Goal: Information Seeking & Learning: Learn about a topic

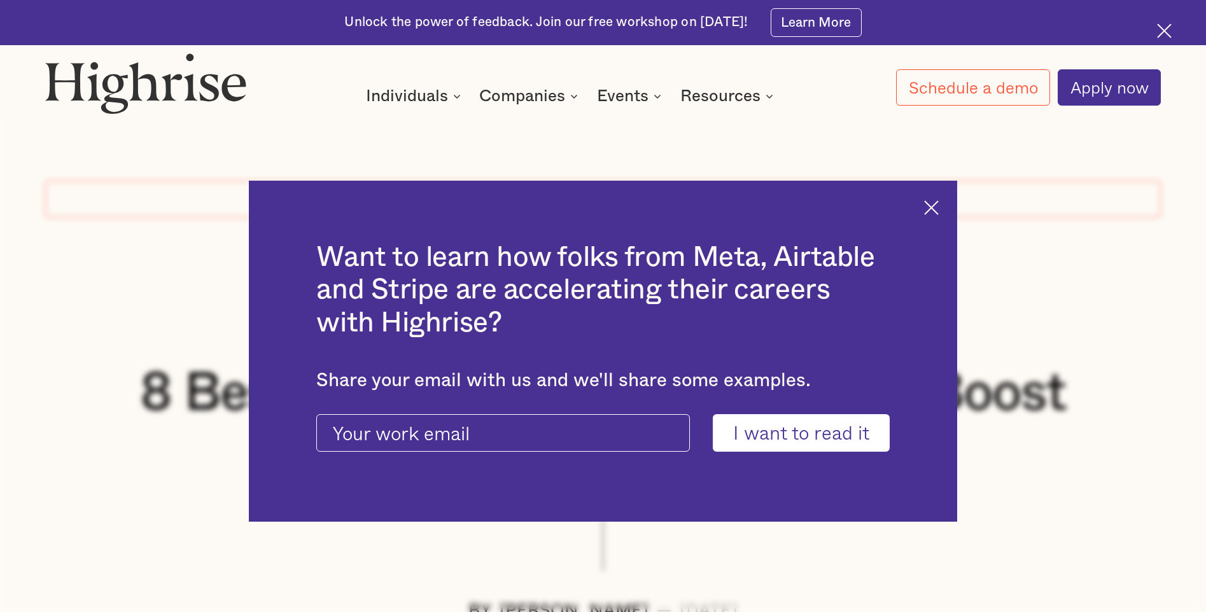
click at [938, 209] on img at bounding box center [931, 207] width 15 height 15
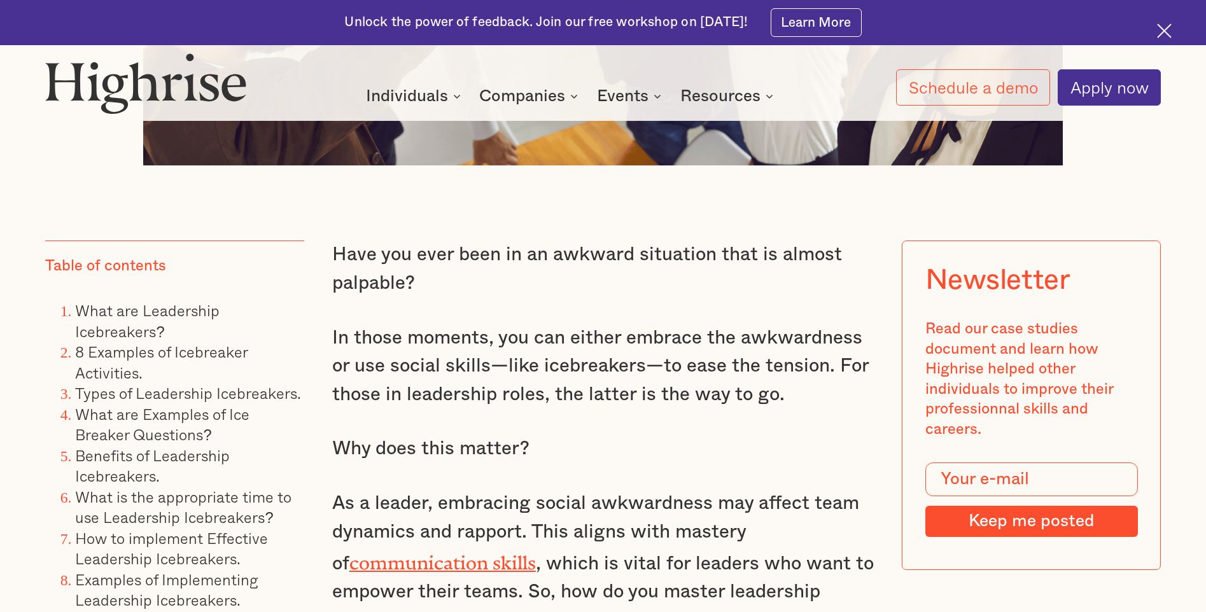
scroll to position [1226, 0]
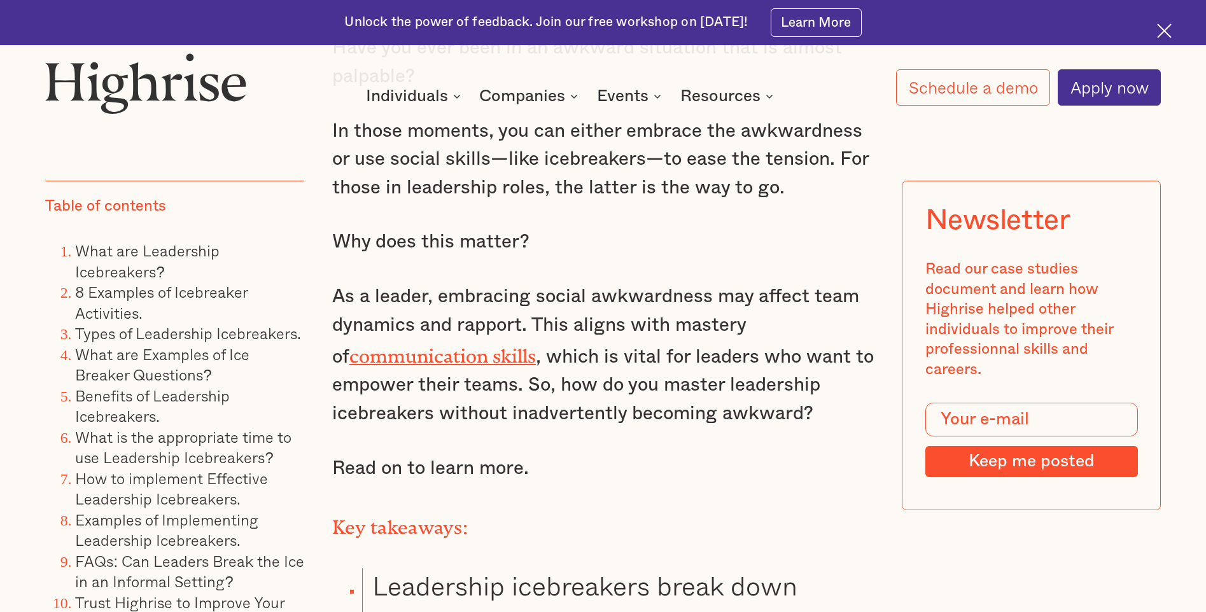
click at [154, 291] on link "8 Examples of Icebreaker Activities." at bounding box center [161, 303] width 172 height 44
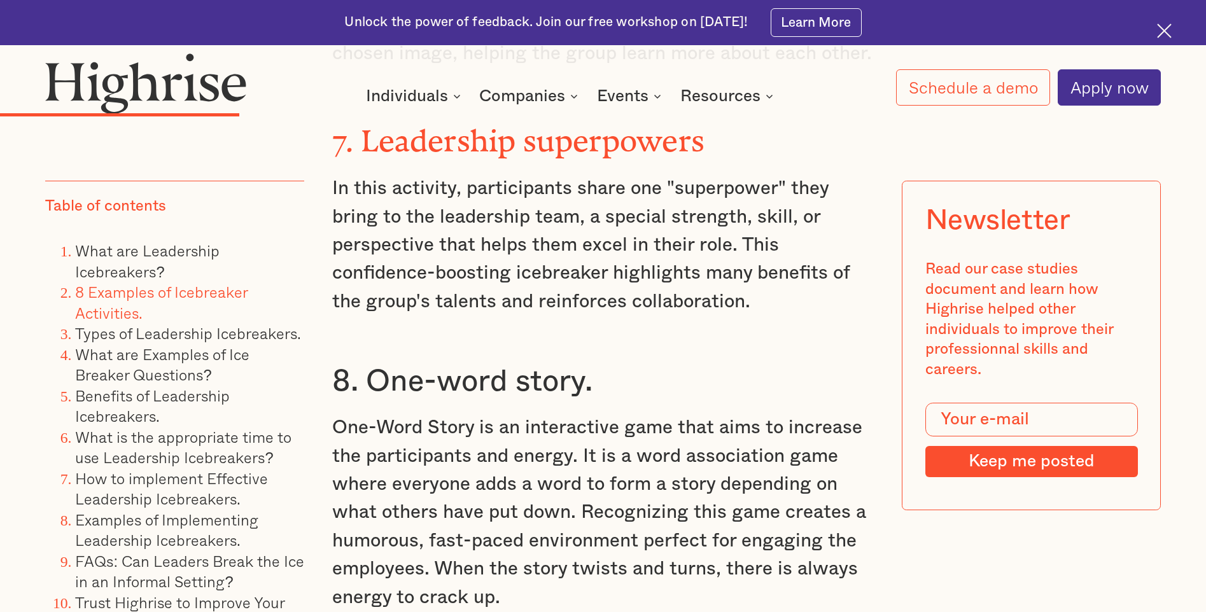
scroll to position [5306, 0]
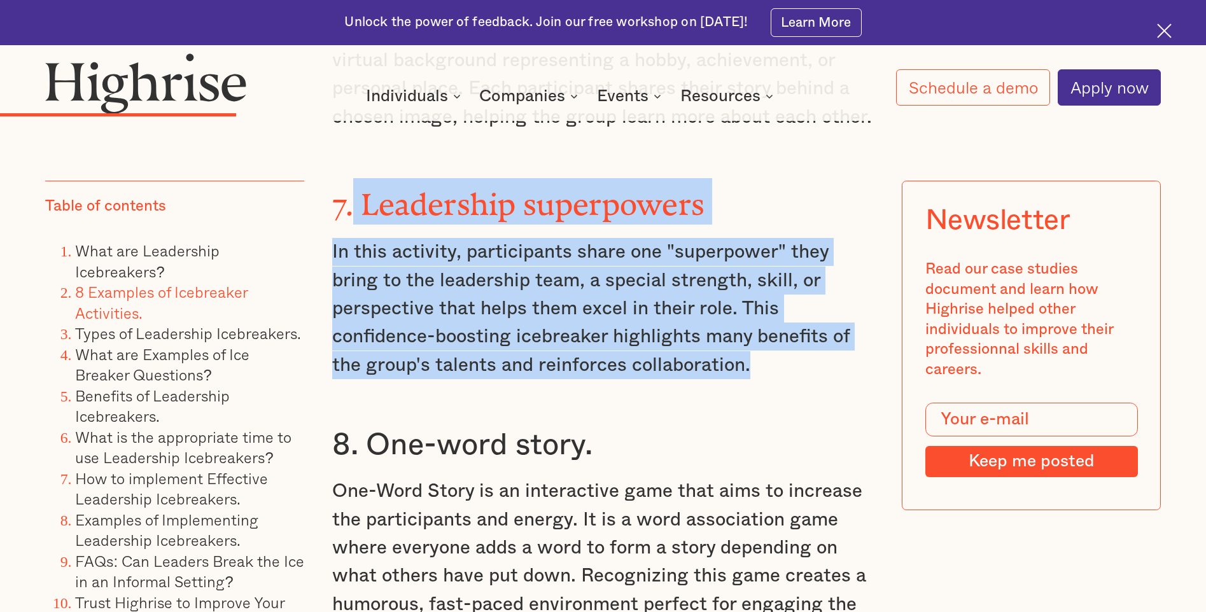
drag, startPoint x: 355, startPoint y: 206, endPoint x: 749, endPoint y: 367, distance: 425.6
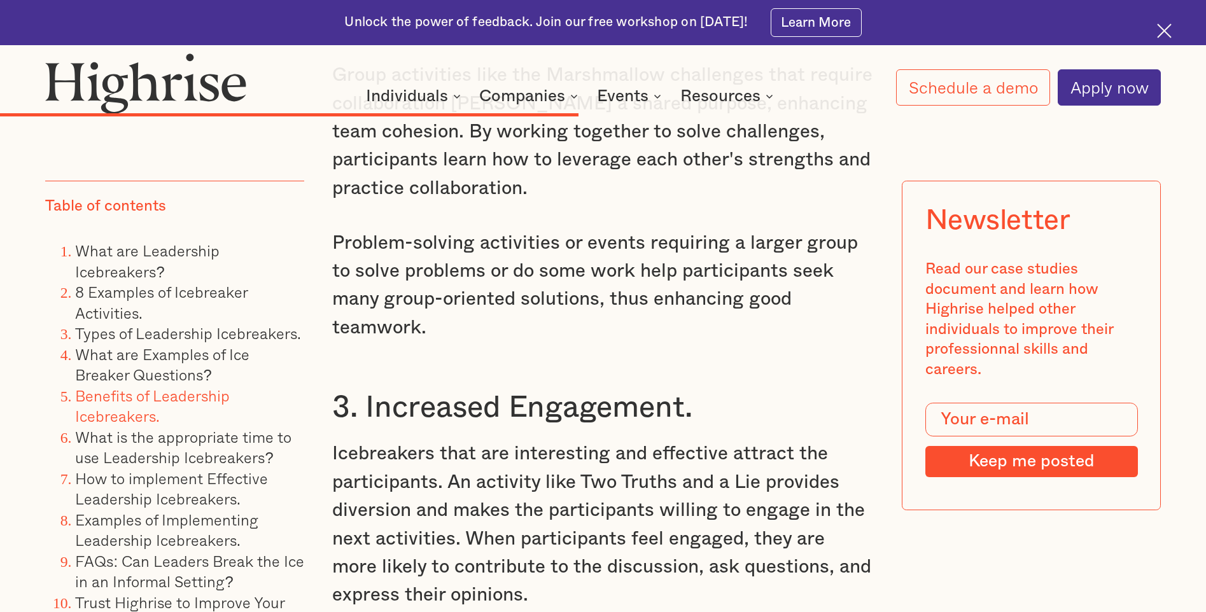
scroll to position [10735, 0]
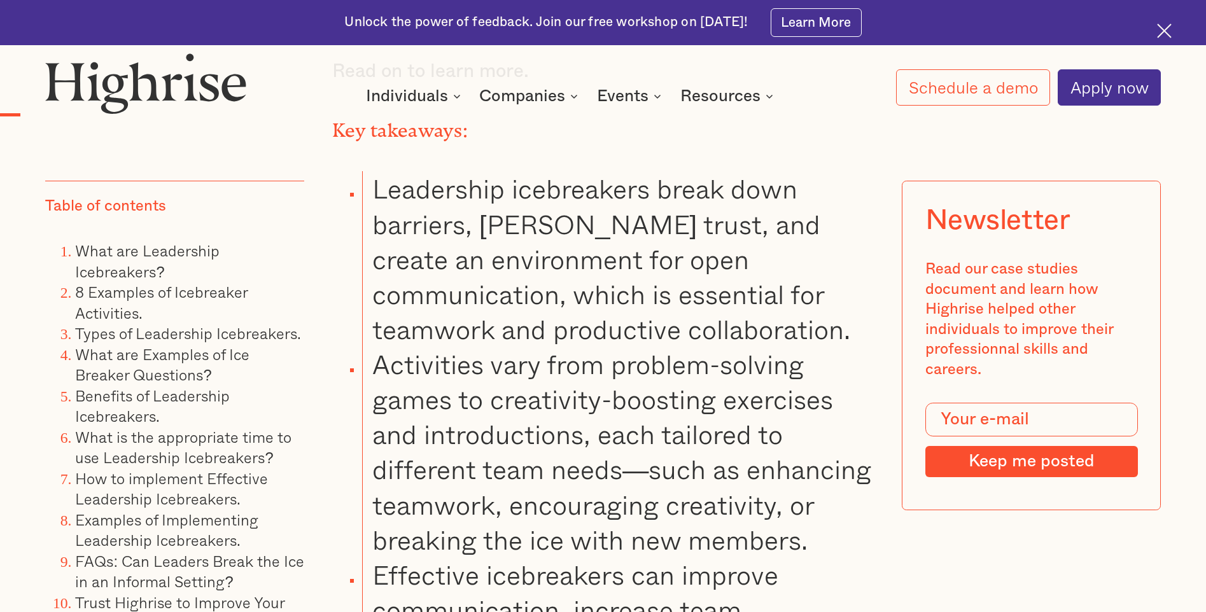
scroll to position [2107, 0]
